Goal: Find specific page/section: Find specific page/section

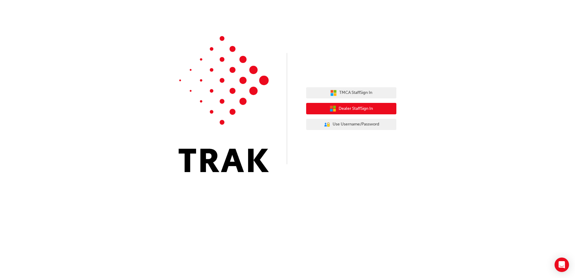
click at [348, 108] on span "Dealer Staff Sign In" at bounding box center [356, 108] width 34 height 7
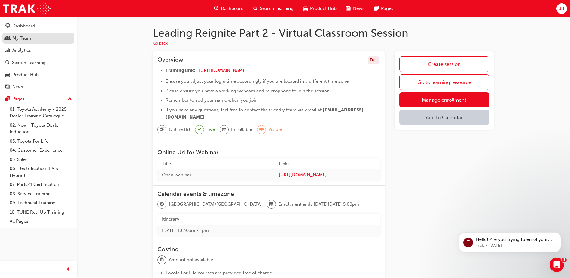
click at [23, 40] on div "My Team" at bounding box center [21, 38] width 19 height 7
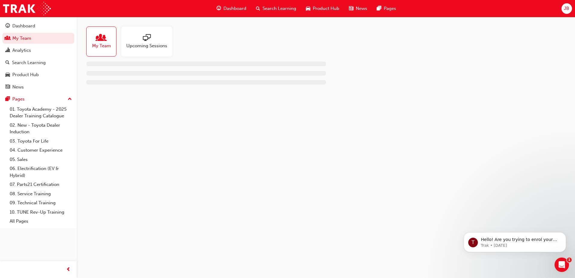
click at [156, 46] on span "Upcoming Sessions" at bounding box center [146, 45] width 41 height 7
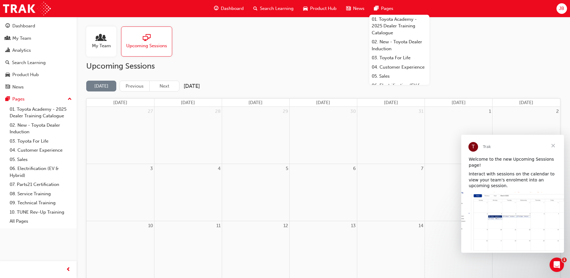
click at [556, 148] on span "Close" at bounding box center [554, 146] width 22 height 22
